Goal: Find specific page/section

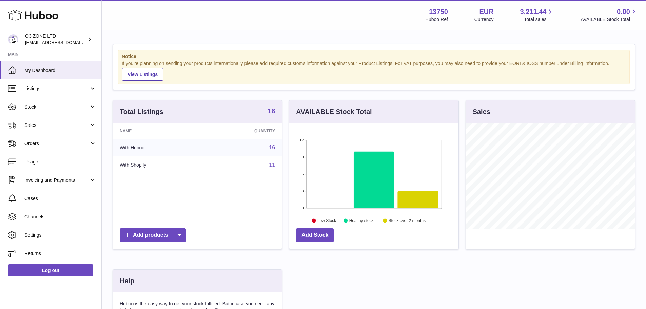
scroll to position [106, 169]
click at [270, 110] on strong "16" at bounding box center [270, 110] width 7 height 7
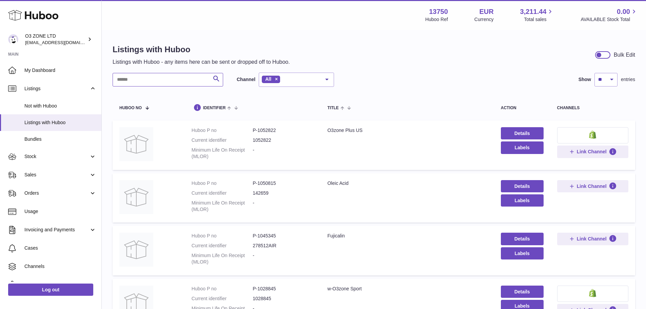
click at [162, 83] on input "text" at bounding box center [168, 80] width 110 height 14
type input "*"
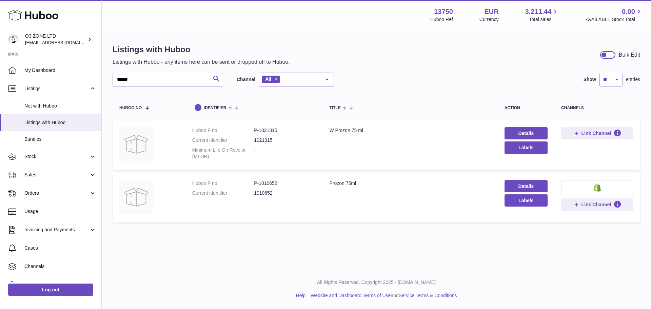
click at [267, 183] on dd "P-1010652" at bounding box center [285, 183] width 62 height 6
copy dd "1010652"
drag, startPoint x: 142, startPoint y: 83, endPoint x: 17, endPoint y: 73, distance: 124.8
click at [17, 73] on div "Huboo O3 ZONE LTD [EMAIL_ADDRESS][DOMAIN_NAME] Main My Dashboard Listings Not w…" at bounding box center [325, 154] width 651 height 309
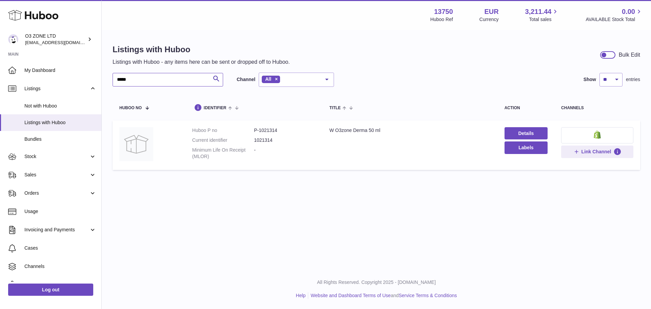
type input "*****"
click at [266, 131] on dd "P-1021314" at bounding box center [285, 130] width 62 height 6
copy dd "1021314"
